Goal: Task Accomplishment & Management: Complete application form

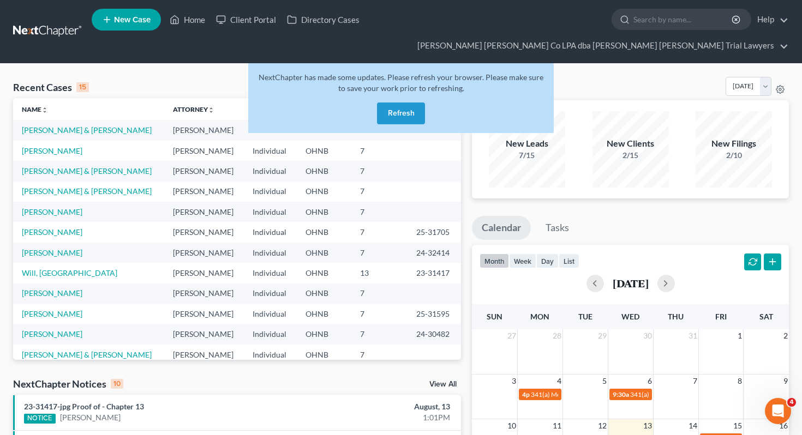
click at [395, 103] on button "Refresh" at bounding box center [401, 114] width 48 height 22
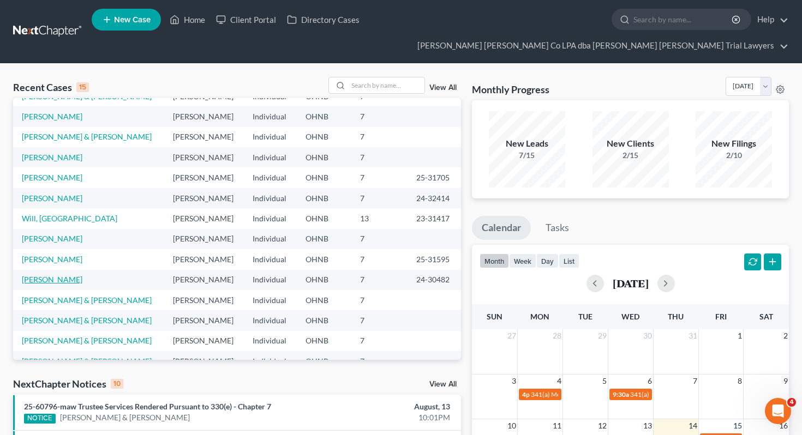
scroll to position [75, 0]
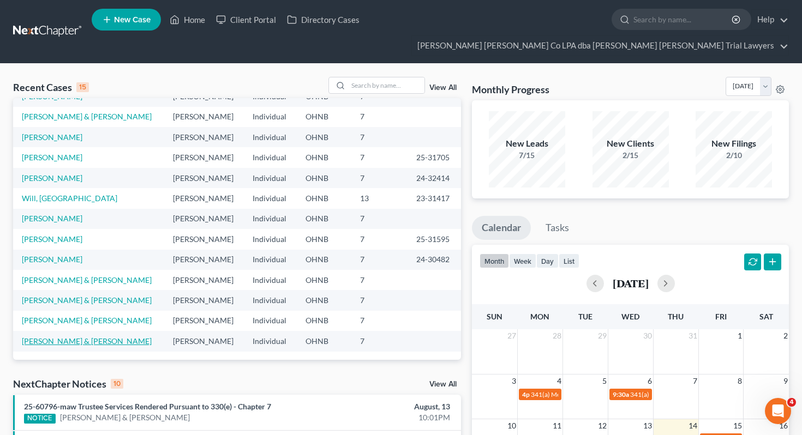
click at [65, 337] on link "[PERSON_NAME] & [PERSON_NAME]" at bounding box center [87, 341] width 130 height 9
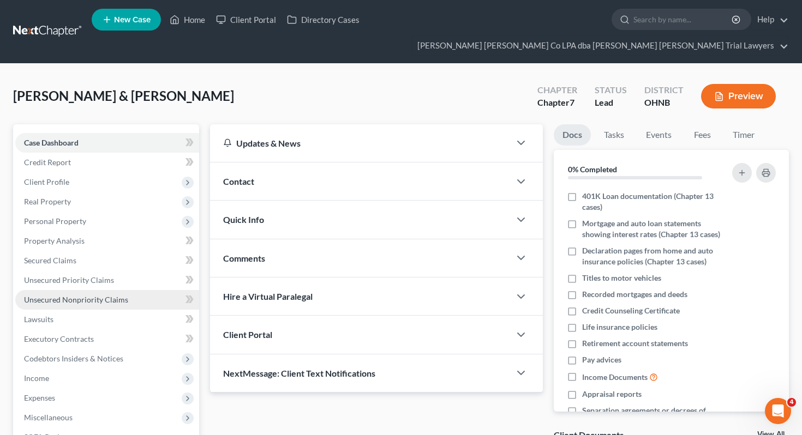
click at [83, 295] on span "Unsecured Nonpriority Claims" at bounding box center [76, 299] width 104 height 9
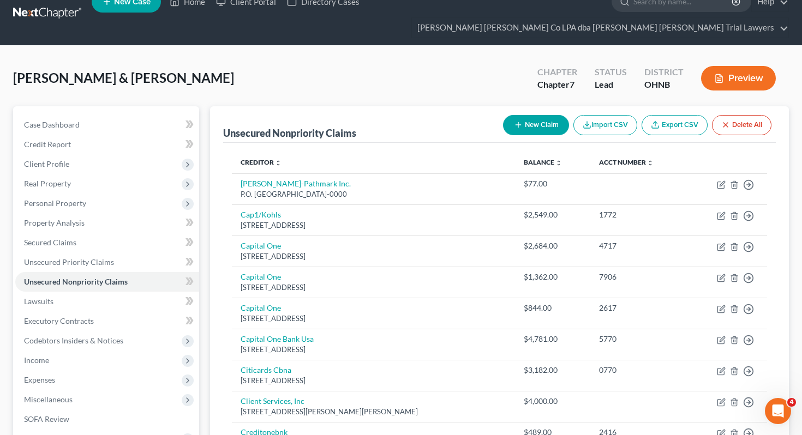
scroll to position [24, 0]
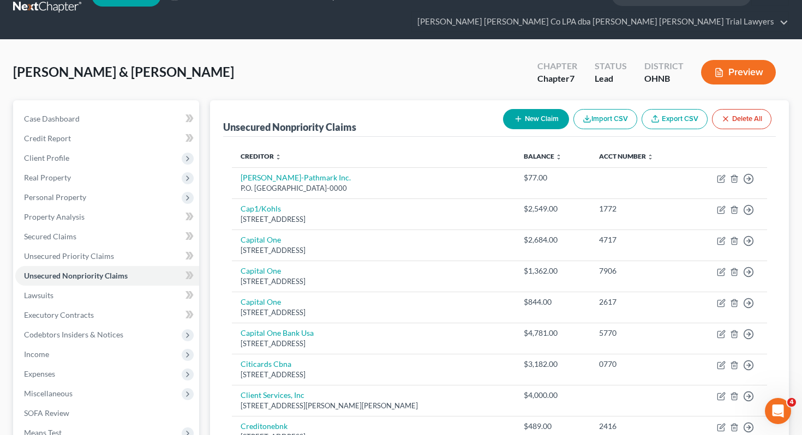
click at [515, 115] on icon "button" at bounding box center [518, 119] width 9 height 9
select select "2"
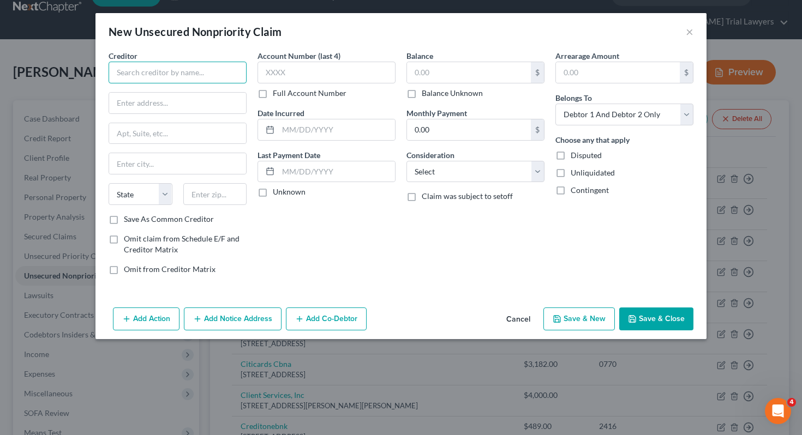
click at [200, 76] on input "text" at bounding box center [178, 73] width 138 height 22
type input "b"
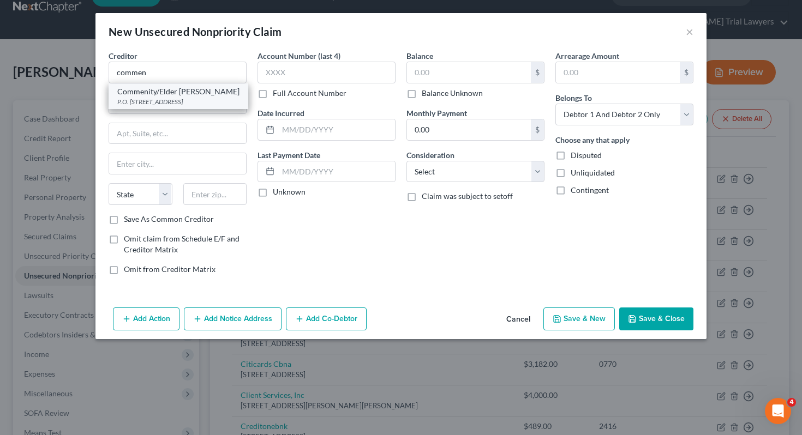
click at [189, 101] on div "P.O. Box 182125, Columbus, OH 43218-2125" at bounding box center [178, 101] width 122 height 9
type input "Commenity/Elder Beerman"
type input "P.O. Box 182125"
type input "Columbus"
select select "36"
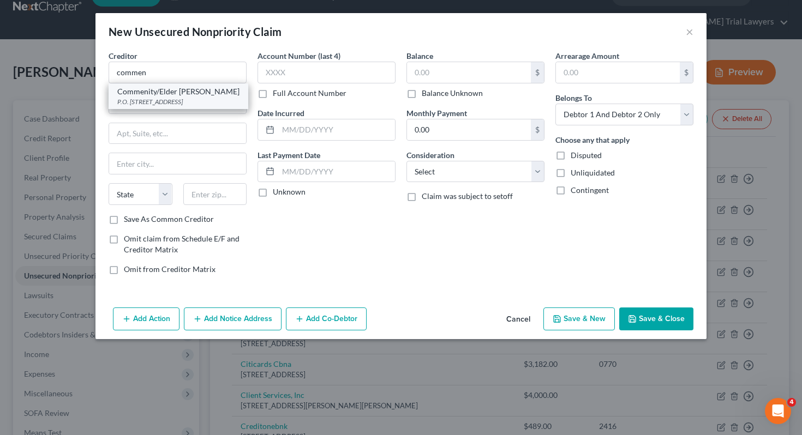
type input "43218-2125"
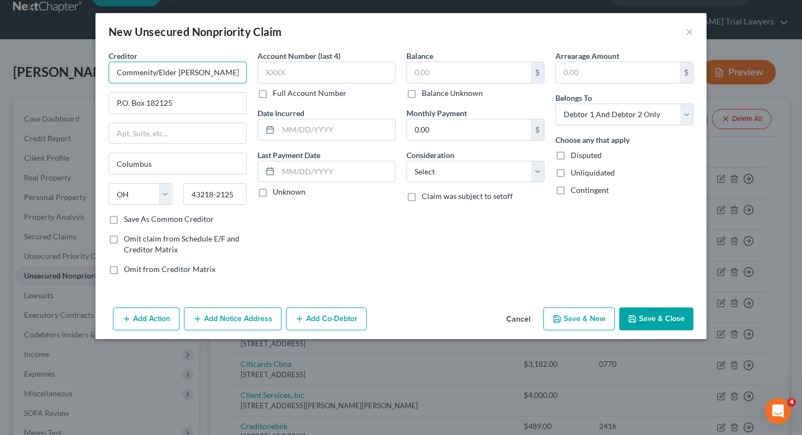
drag, startPoint x: 155, startPoint y: 73, endPoint x: 196, endPoint y: 74, distance: 40.4
click at [196, 74] on input "Commenity/Elder Beerman" at bounding box center [178, 73] width 138 height 22
drag, startPoint x: 159, startPoint y: 73, endPoint x: 253, endPoint y: 74, distance: 94.4
click at [253, 75] on div "Creditor * Commenity/Elder Beerman P.O. Box 182125 Columbus State AL AK AR AZ C…" at bounding box center [401, 166] width 596 height 233
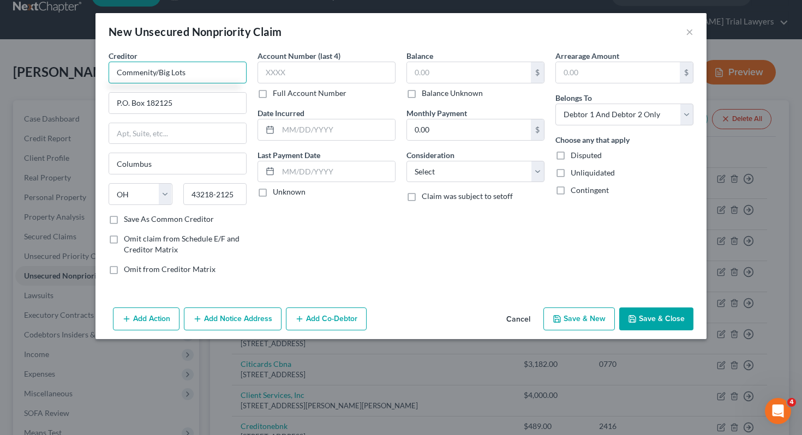
type input "Commenity/Big Lots"
click at [187, 224] on label "Save As Common Creditor" at bounding box center [169, 219] width 90 height 11
click at [135, 221] on input "Save As Common Creditor" at bounding box center [131, 217] width 7 height 7
checkbox input "true"
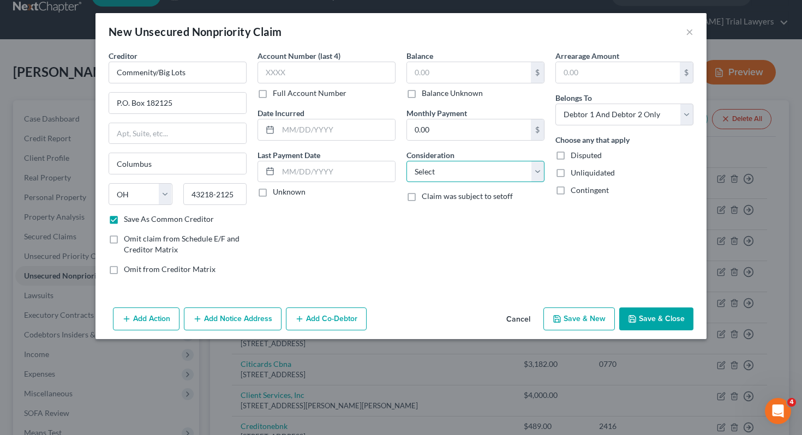
click at [422, 173] on select "Select Cable / Satellite Services Collection Agency Credit Card Debt Debt Couns…" at bounding box center [475, 172] width 138 height 22
select select "2"
click at [592, 115] on select "Select Debtor 1 Only Debtor 2 Only Debtor 1 And Debtor 2 Only At Least One Of T…" at bounding box center [624, 115] width 138 height 22
select select "1"
click at [475, 75] on input "text" at bounding box center [469, 72] width 124 height 21
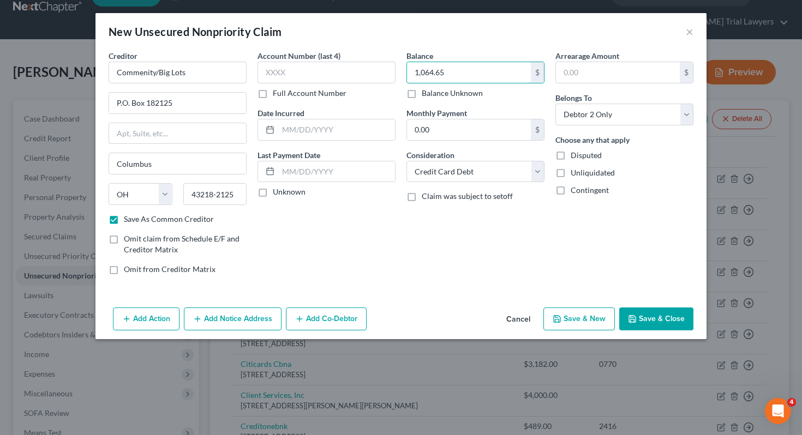
type input "1,064.65"
click at [642, 322] on button "Save & Close" at bounding box center [656, 319] width 74 height 23
checkbox input "false"
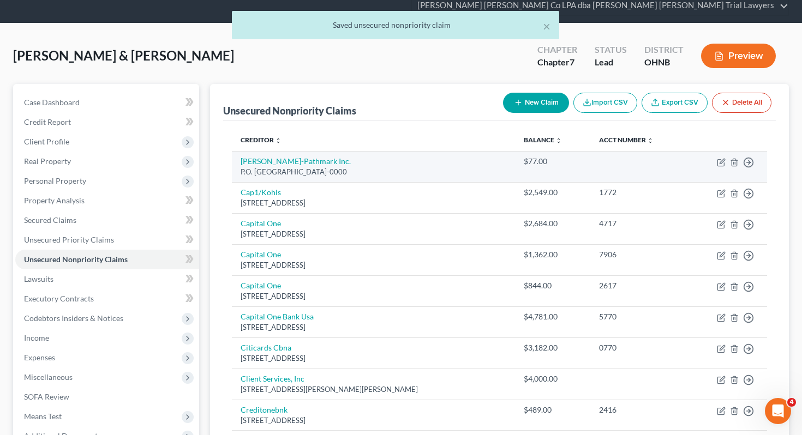
scroll to position [0, 0]
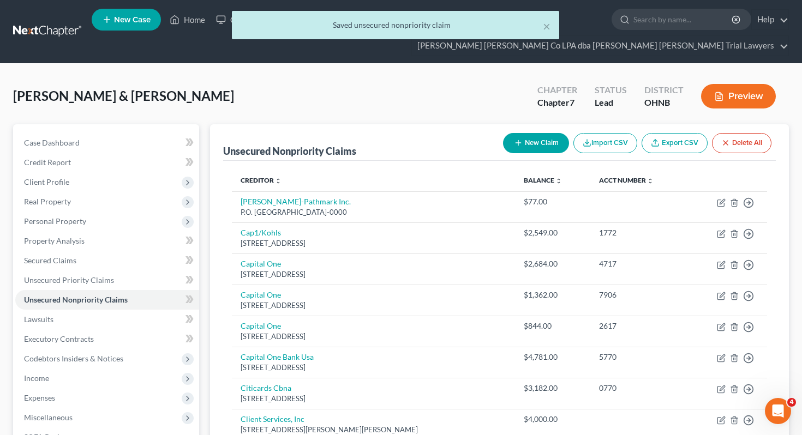
click at [526, 133] on button "New Claim" at bounding box center [536, 143] width 66 height 20
select select "2"
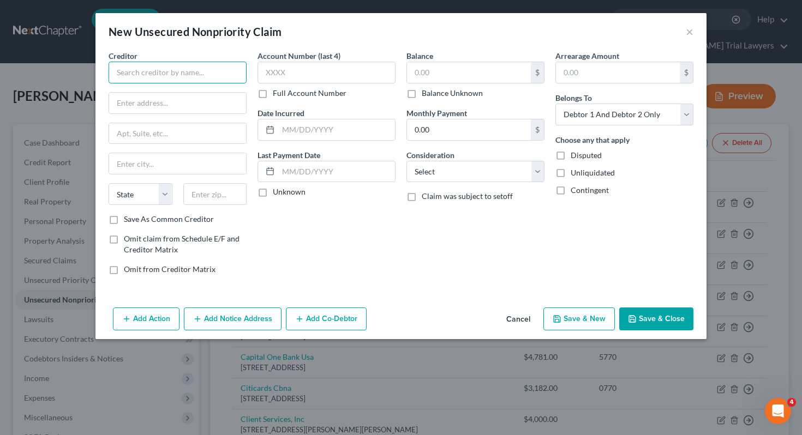
click at [192, 65] on input "text" at bounding box center [178, 73] width 138 height 22
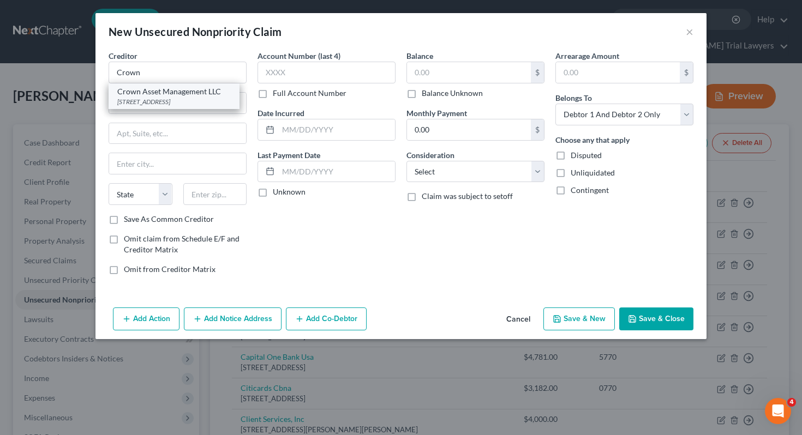
click at [184, 101] on div "3100 Beckenridge Blvd Ste 725, Duluth, GA 30096-0000" at bounding box center [173, 101] width 113 height 9
type input "Crown Asset Management LLC"
type input "3100 Beckenridge Blvd Ste 725"
type input "Duluth"
select select "10"
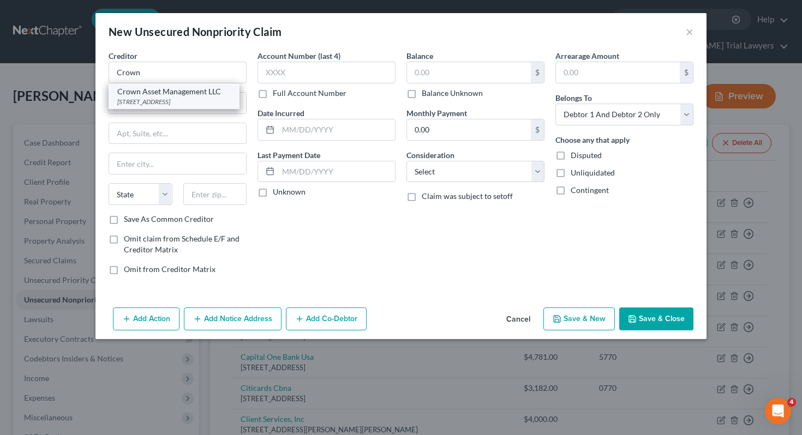
type input "30096-0000"
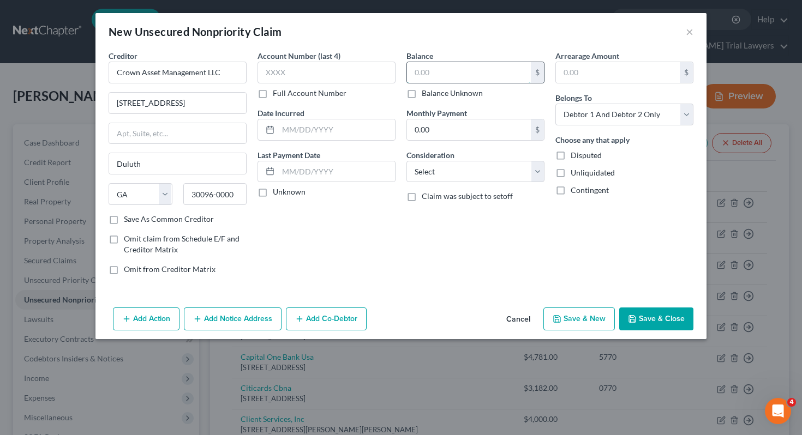
click at [420, 75] on input "text" at bounding box center [469, 72] width 124 height 21
type input "1,064.65"
click at [443, 176] on select "Select Cable / Satellite Services Collection Agency Credit Card Debt Debt Couns…" at bounding box center [475, 172] width 138 height 22
select select "1"
click at [607, 110] on select "Select Debtor 1 Only Debtor 2 Only Debtor 1 And Debtor 2 Only At Least One Of T…" at bounding box center [624, 115] width 138 height 22
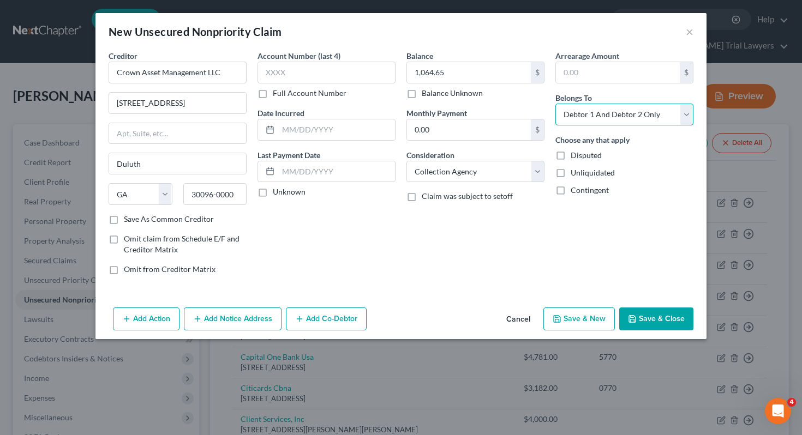
select select "1"
click at [646, 325] on button "Save & Close" at bounding box center [656, 319] width 74 height 23
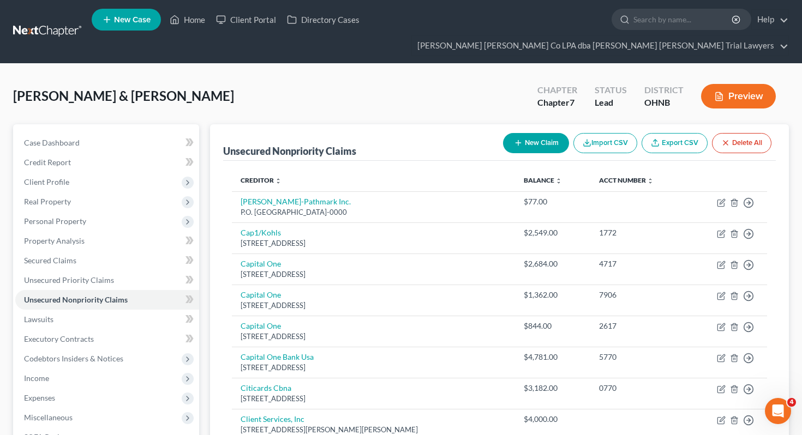
click at [513, 133] on button "New Claim" at bounding box center [536, 143] width 66 height 20
select select "2"
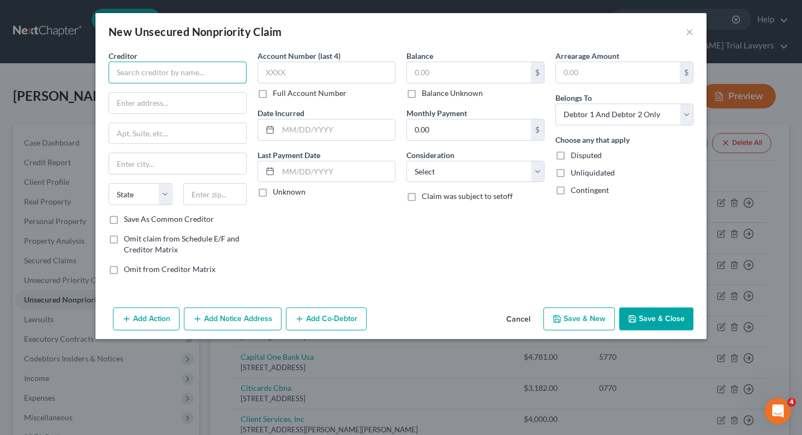
click at [228, 68] on input "text" at bounding box center [178, 73] width 138 height 22
click at [693, 30] on button "×" at bounding box center [690, 31] width 8 height 13
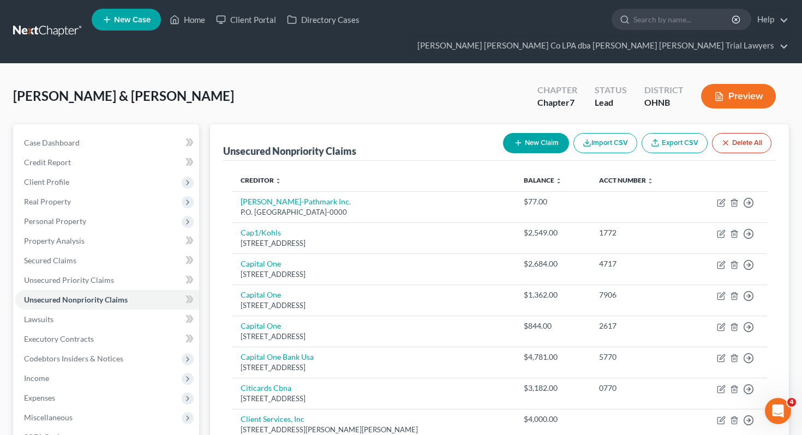
click at [529, 133] on button "New Claim" at bounding box center [536, 143] width 66 height 20
select select "2"
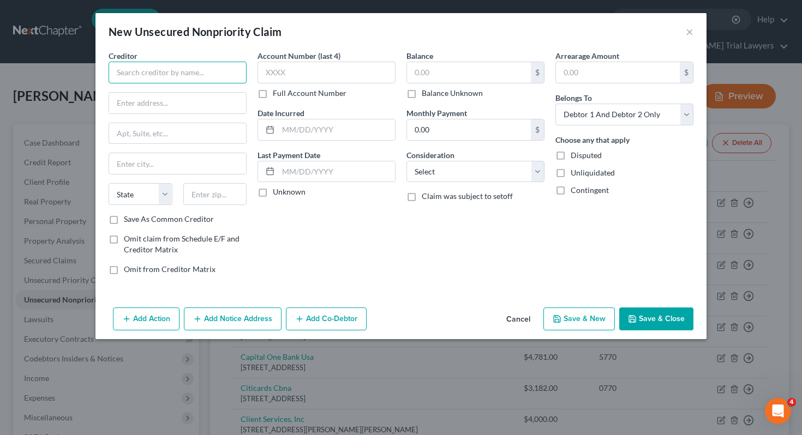
click at [231, 76] on input "text" at bounding box center [178, 73] width 138 height 22
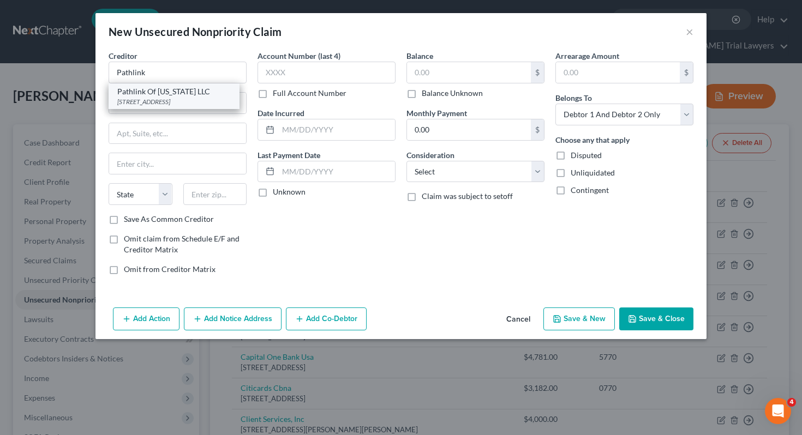
click at [194, 91] on div "Pathlink Of Ohio LLC" at bounding box center [173, 91] width 113 height 11
type input "Pathlink Of Ohio LLC"
type input "5700 SouthWyck BLVD"
type input "Toledo"
select select "36"
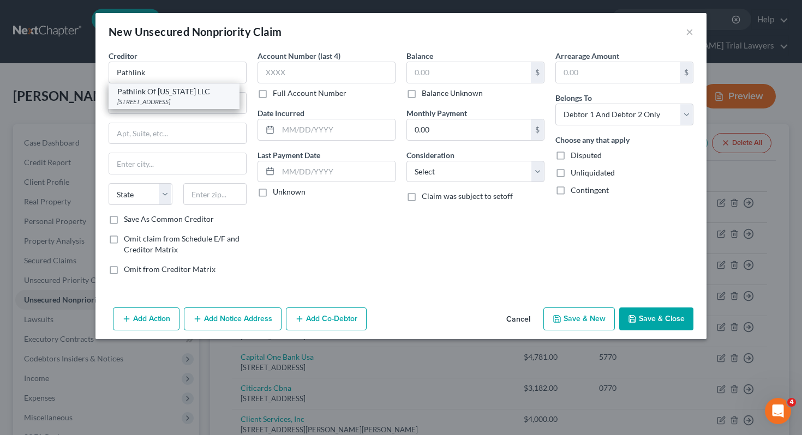
type input "43614"
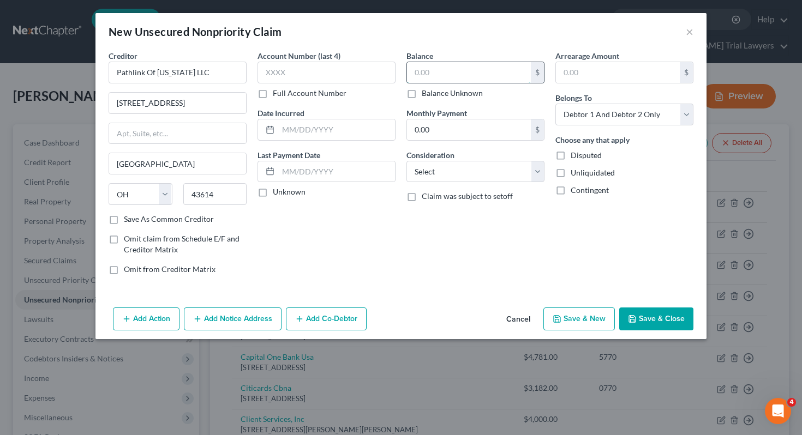
click at [455, 63] on input "text" at bounding box center [469, 72] width 124 height 21
type input "17"
click at [616, 116] on select "Select Debtor 1 Only Debtor 2 Only Debtor 1 And Debtor 2 Only At Least One Of T…" at bounding box center [624, 115] width 138 height 22
select select "1"
click at [497, 167] on select "Select Cable / Satellite Services Collection Agency Credit Card Debt Debt Couns…" at bounding box center [475, 172] width 138 height 22
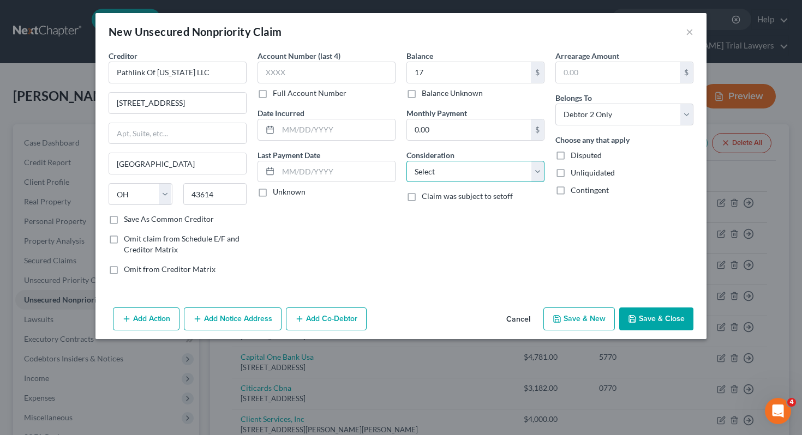
select select "9"
click at [640, 317] on button "Save & Close" at bounding box center [656, 319] width 74 height 23
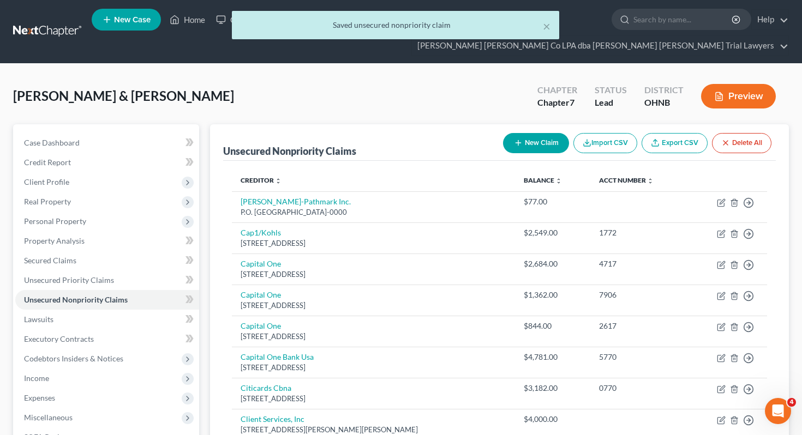
click at [522, 133] on button "New Claim" at bounding box center [536, 143] width 66 height 20
select select "2"
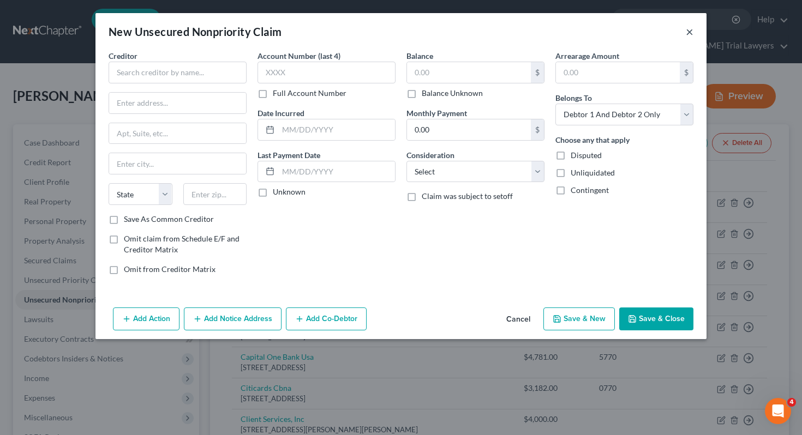
click at [691, 31] on button "×" at bounding box center [690, 31] width 8 height 13
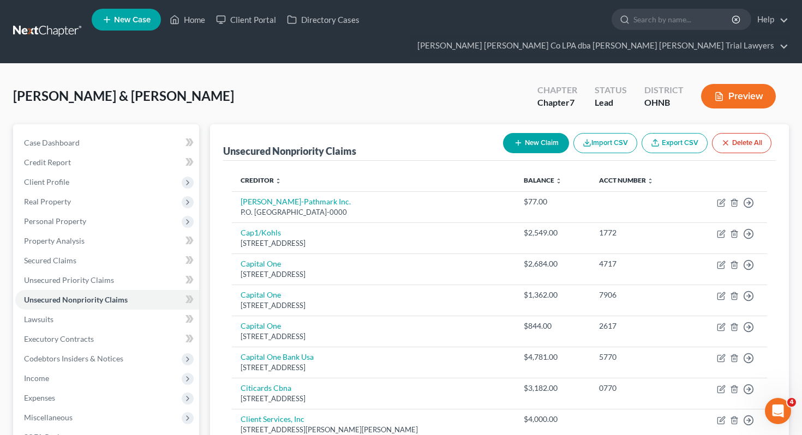
click at [518, 143] on line "button" at bounding box center [518, 143] width 5 height 0
select select "2"
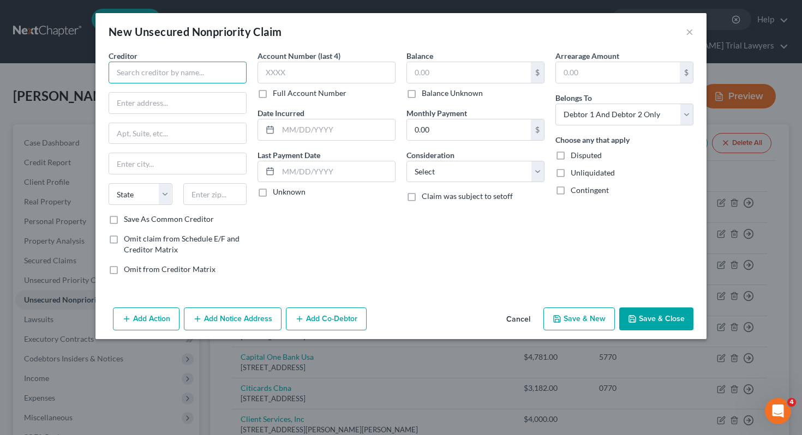
click at [206, 79] on input "text" at bounding box center [178, 73] width 138 height 22
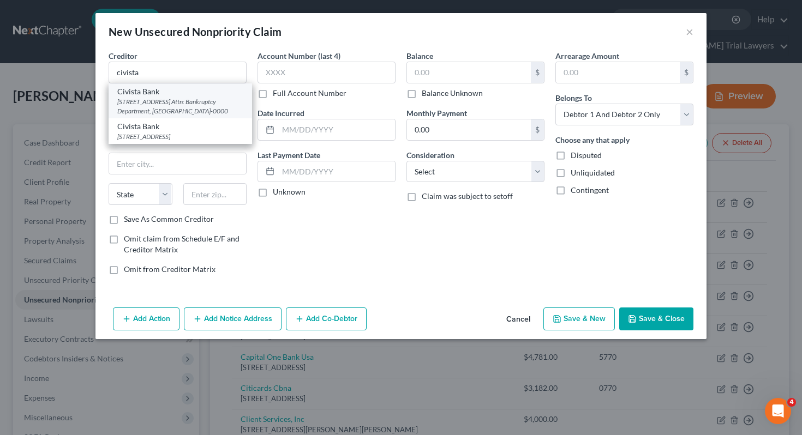
click at [199, 95] on div "Civista Bank" at bounding box center [180, 91] width 126 height 11
type input "Civista Bank"
type input "100 E. Water Street"
type input "Attn: Bankruptcy Department"
type input "Sandusky"
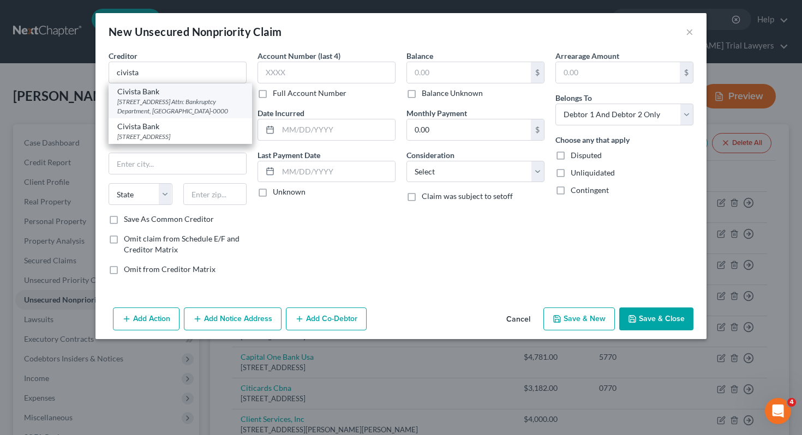
select select "36"
type input "44870-0000"
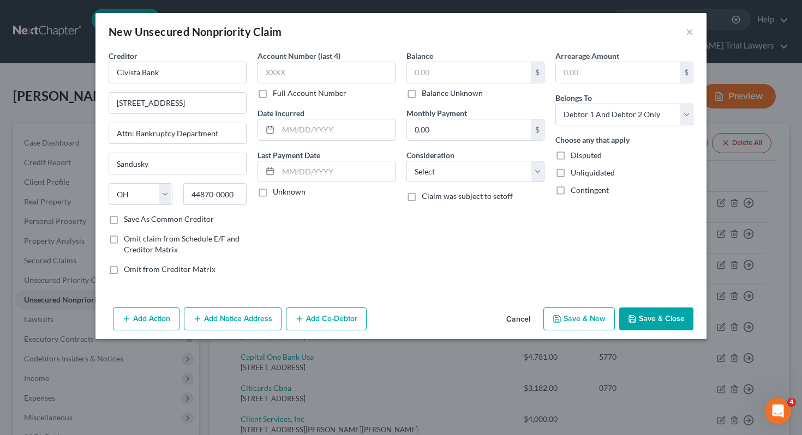
click at [458, 98] on label "Balance Unknown" at bounding box center [452, 93] width 61 height 11
click at [433, 95] on input "Balance Unknown" at bounding box center [429, 91] width 7 height 7
checkbox input "true"
type input "0.00"
click at [462, 161] on select "Select Cable / Satellite Services Collection Agency Credit Card Debt Debt Couns…" at bounding box center [475, 172] width 138 height 22
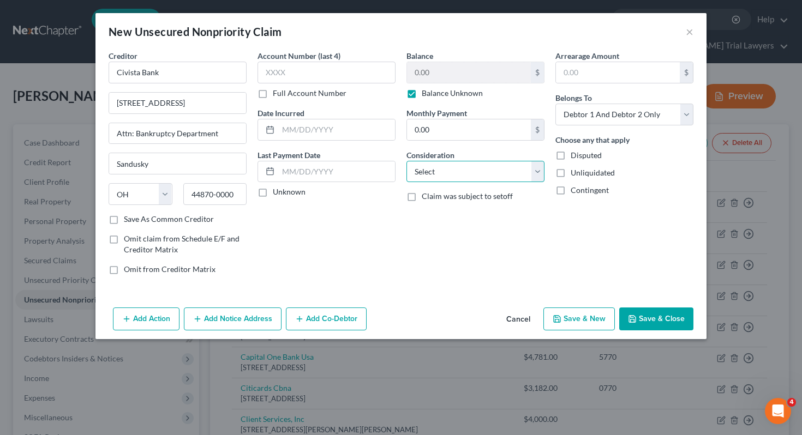
select select "10"
click at [610, 113] on select "Select Debtor 1 Only Debtor 2 Only Debtor 1 And Debtor 2 Only At Least One Of T…" at bounding box center [624, 115] width 138 height 22
select select "1"
click at [669, 328] on button "Save & Close" at bounding box center [656, 319] width 74 height 23
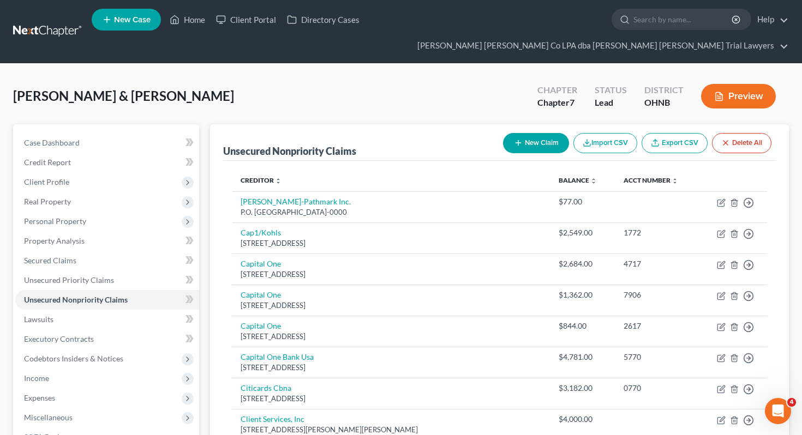
click at [523, 133] on button "New Claim" at bounding box center [536, 143] width 66 height 20
select select "2"
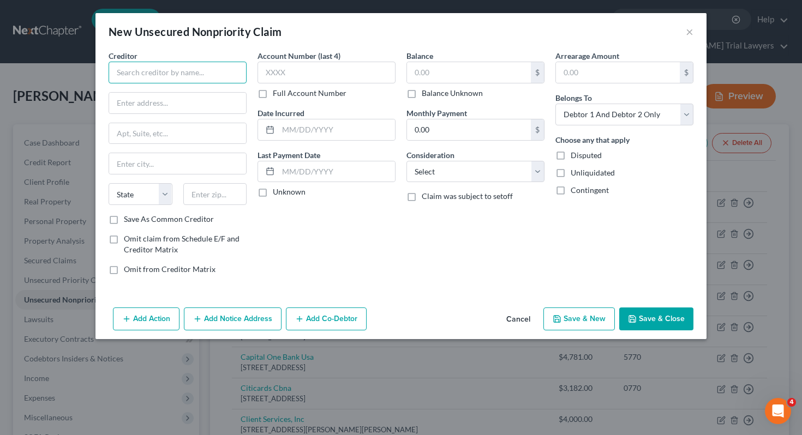
click at [192, 79] on input "text" at bounding box center [178, 73] width 138 height 22
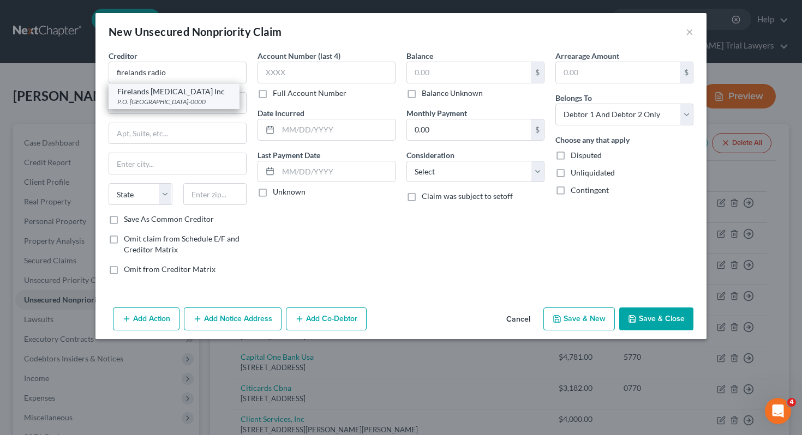
click at [171, 104] on div "P.O. Box 385, Lorain, OH 44052-0000" at bounding box center [173, 101] width 113 height 9
type input "Firelands Radiology Inc"
type input "P.O. Box 385"
type input "Lorain"
select select "36"
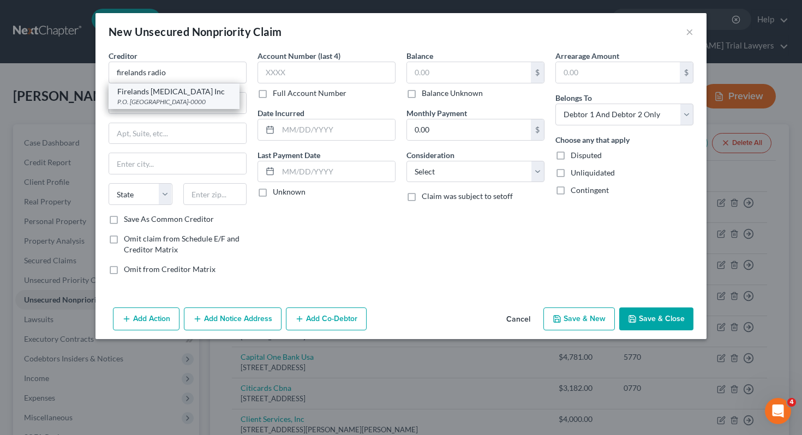
type input "44052-0000"
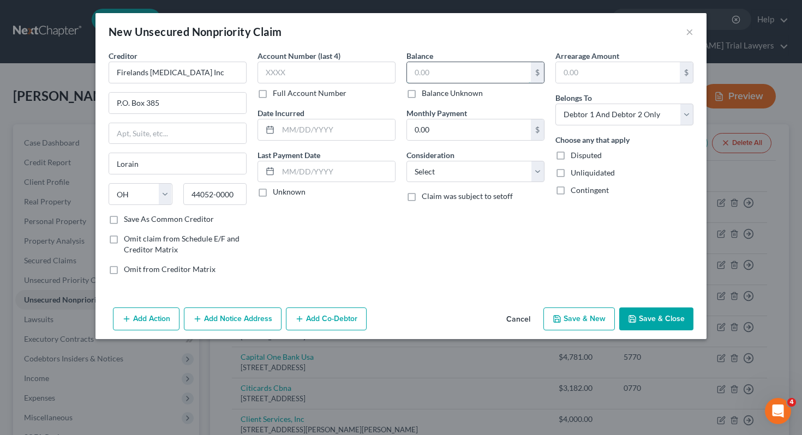
click at [442, 74] on input "text" at bounding box center [469, 72] width 124 height 21
click at [568, 113] on select "Select Debtor 1 Only Debtor 2 Only Debtor 1 And Debtor 2 Only At Least One Of T…" at bounding box center [624, 115] width 138 height 22
select select "1"
click at [486, 75] on input "text" at bounding box center [469, 72] width 124 height 21
type input "375"
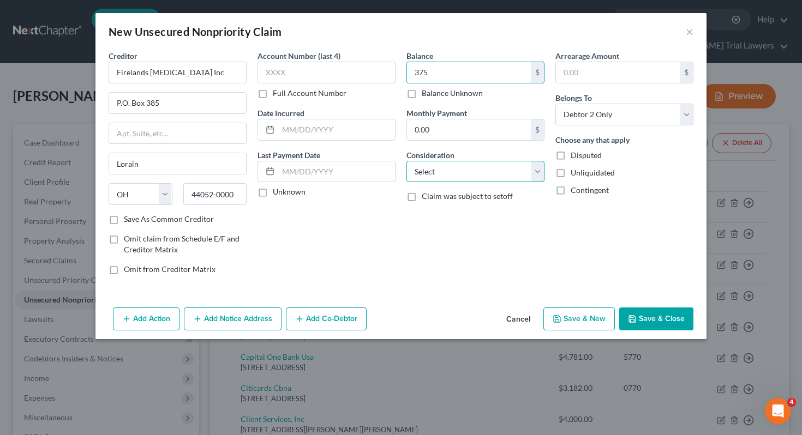
click at [487, 176] on select "Select Cable / Satellite Services Collection Agency Credit Card Debt Debt Couns…" at bounding box center [475, 172] width 138 height 22
select select "9"
click at [644, 317] on button "Save & Close" at bounding box center [656, 319] width 74 height 23
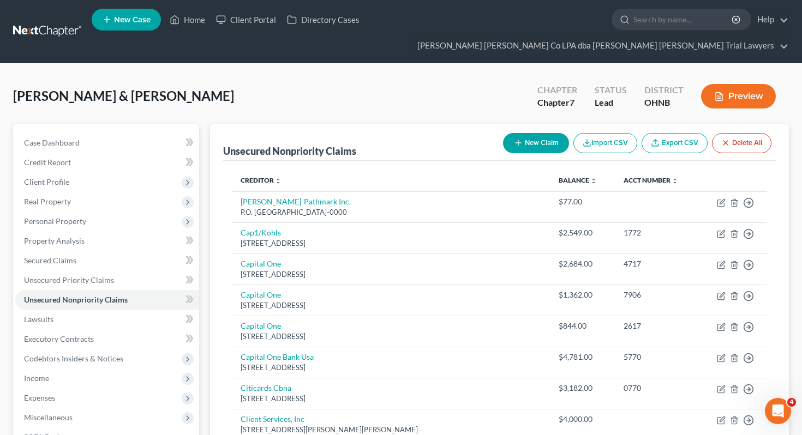
scroll to position [710, 0]
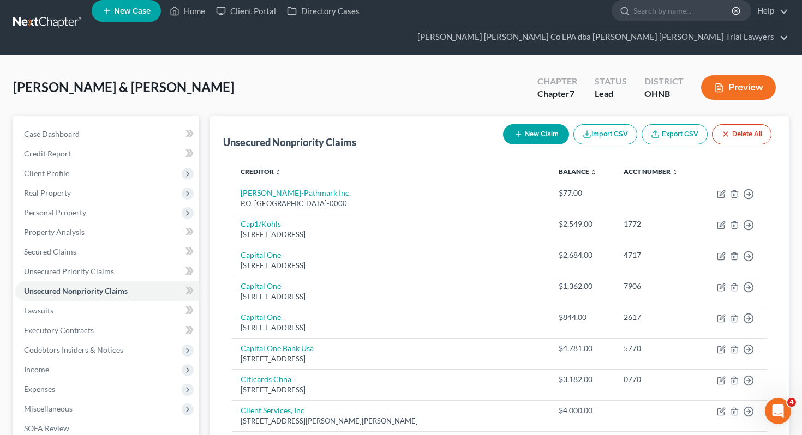
scroll to position [0, 0]
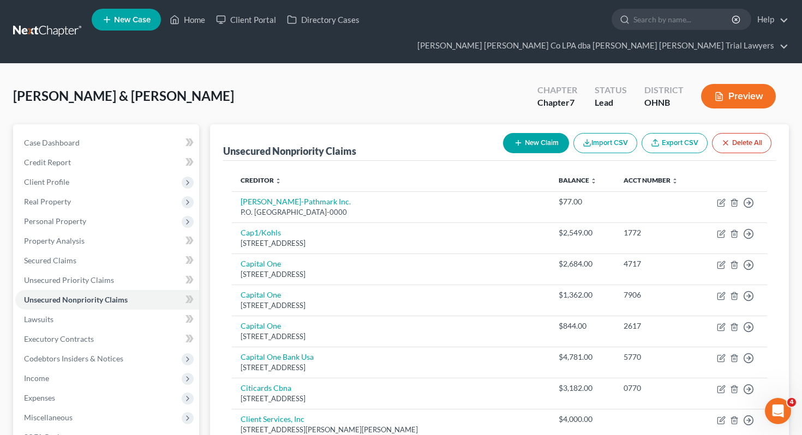
click at [535, 133] on button "New Claim" at bounding box center [536, 143] width 66 height 20
select select "2"
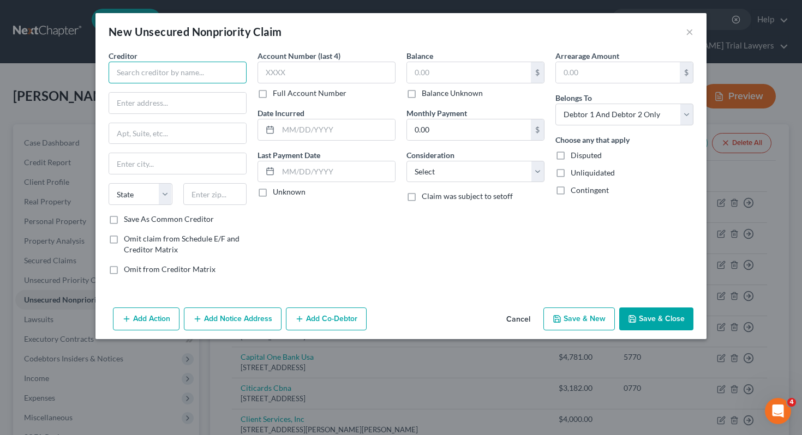
click at [163, 77] on input "text" at bounding box center [178, 73] width 138 height 22
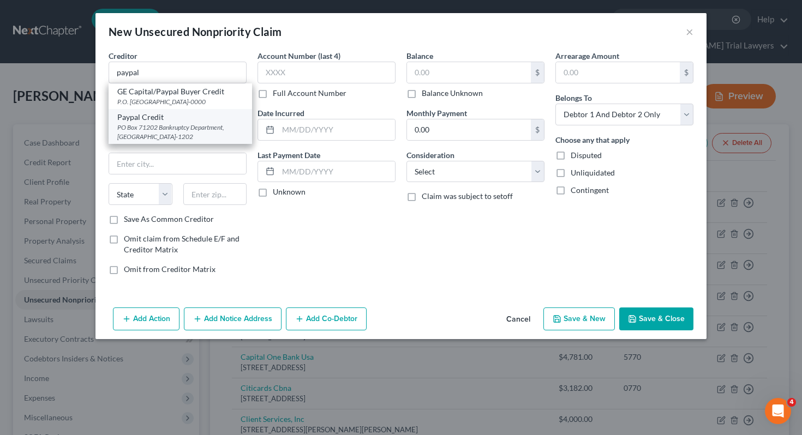
click at [188, 122] on div "Paypal Credit" at bounding box center [180, 117] width 126 height 11
type input "Paypal Credit"
type input "PO Box 71202"
type input "Bankruptcy Department"
type input "Charlotte"
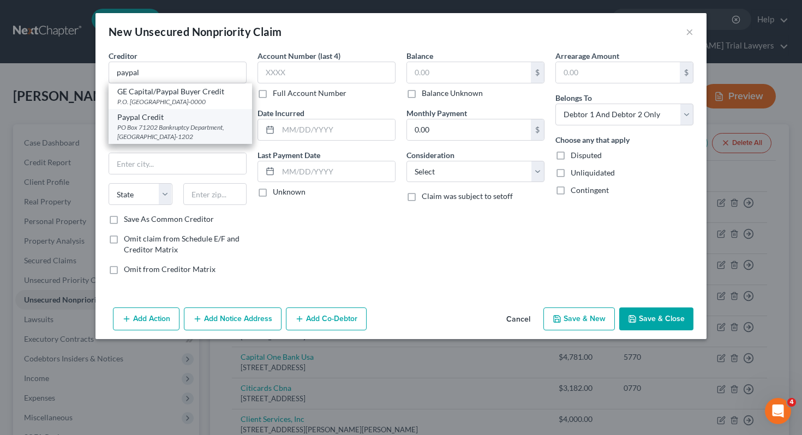
select select "28"
type input "28272-1202"
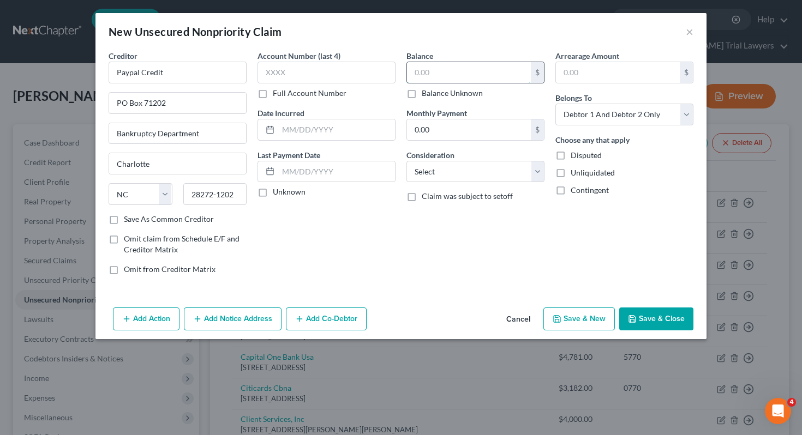
click at [440, 65] on input "text" at bounding box center [469, 72] width 124 height 21
type input "270.44"
click at [477, 177] on select "Select Cable / Satellite Services Collection Agency Credit Card Debt Debt Couns…" at bounding box center [475, 172] width 138 height 22
select select "10"
click at [611, 111] on select "Select Debtor 1 Only Debtor 2 Only Debtor 1 And Debtor 2 Only At Least One Of T…" at bounding box center [624, 115] width 138 height 22
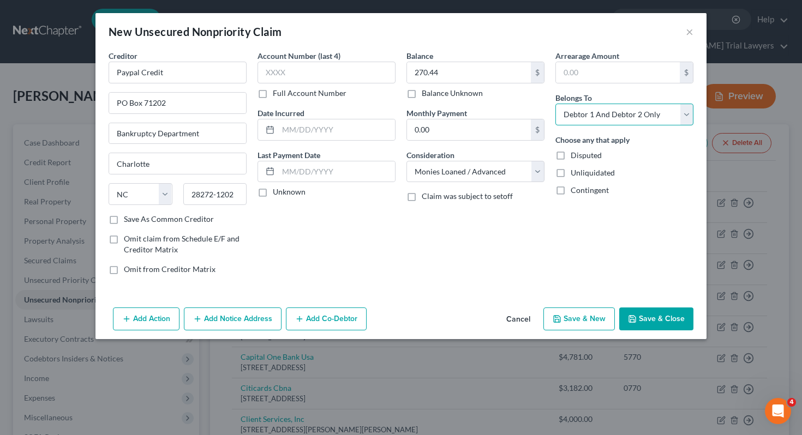
select select "1"
click at [657, 314] on button "Save & Close" at bounding box center [656, 319] width 74 height 23
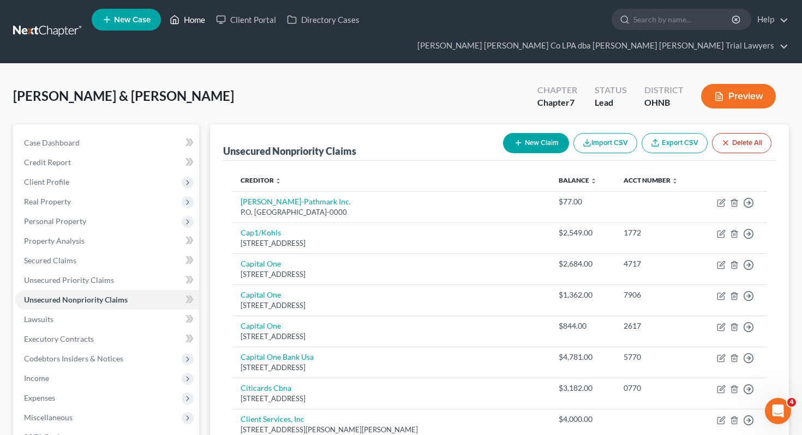
click at [177, 19] on icon at bounding box center [175, 20] width 8 height 8
